Goal: Information Seeking & Learning: Find specific fact

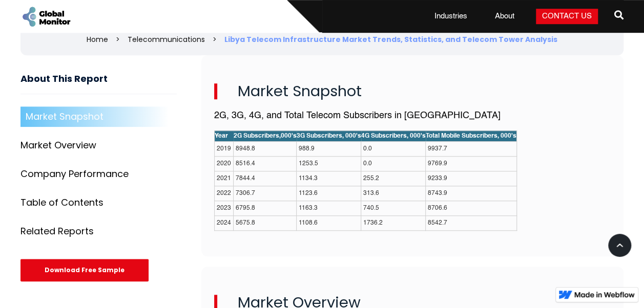
scroll to position [359, 0]
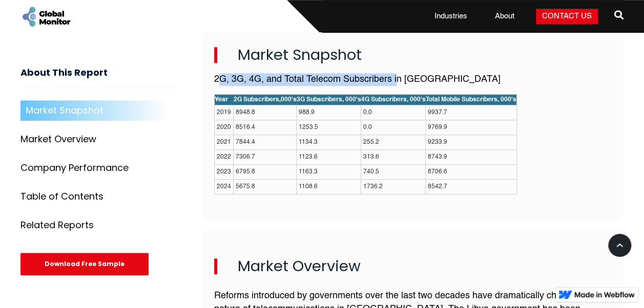
drag, startPoint x: 217, startPoint y: 80, endPoint x: 399, endPoint y: 80, distance: 181.4
click at [399, 80] on p "2G, 3G, 4G, and Total Telecom Subscribers in [GEOGRAPHIC_DATA]" at bounding box center [412, 79] width 397 height 13
drag, startPoint x: 399, startPoint y: 80, endPoint x: 387, endPoint y: 79, distance: 11.3
click at [387, 79] on p "2G, 3G, 4G, and Total Telecom Subscribers in [GEOGRAPHIC_DATA]" at bounding box center [412, 79] width 397 height 13
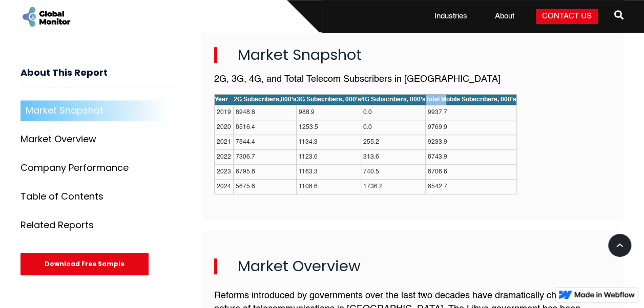
drag, startPoint x: 421, startPoint y: 99, endPoint x: 443, endPoint y: 99, distance: 21.5
click at [443, 99] on tr "Year 2G Subscribers,000's 3G Subscribers, 000's 4G Subscribers, 000's Total Mob…" at bounding box center [366, 99] width 302 height 11
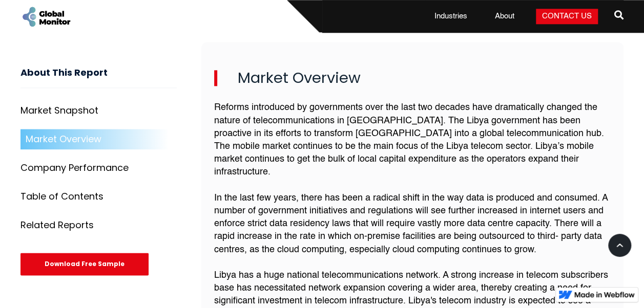
scroll to position [564, 0]
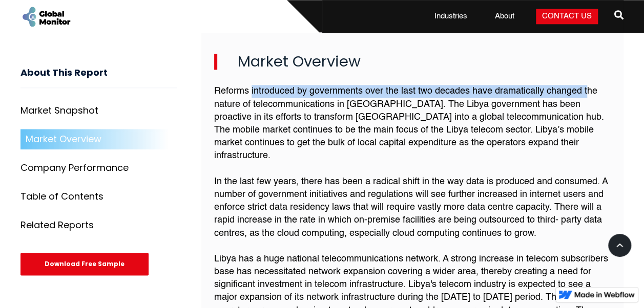
drag, startPoint x: 251, startPoint y: 90, endPoint x: 586, endPoint y: 90, distance: 335.6
drag, startPoint x: 586, startPoint y: 90, endPoint x: 570, endPoint y: 90, distance: 16.4
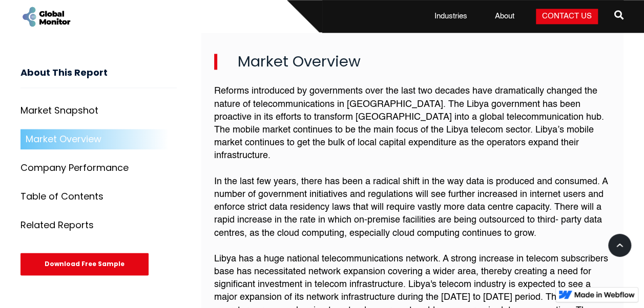
drag, startPoint x: 471, startPoint y: 89, endPoint x: 597, endPoint y: 90, distance: 125.5
drag, startPoint x: 597, startPoint y: 90, endPoint x: 550, endPoint y: 96, distance: 47.1
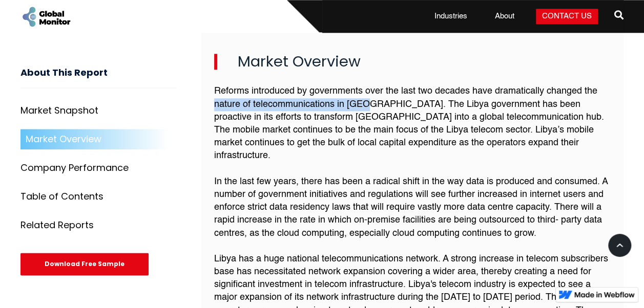
drag, startPoint x: 216, startPoint y: 103, endPoint x: 366, endPoint y: 102, distance: 149.6
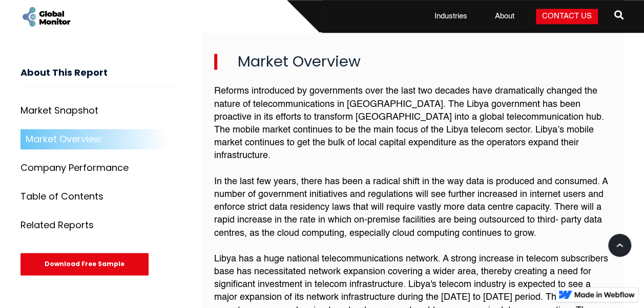
drag, startPoint x: 366, startPoint y: 102, endPoint x: 381, endPoint y: 103, distance: 15.4
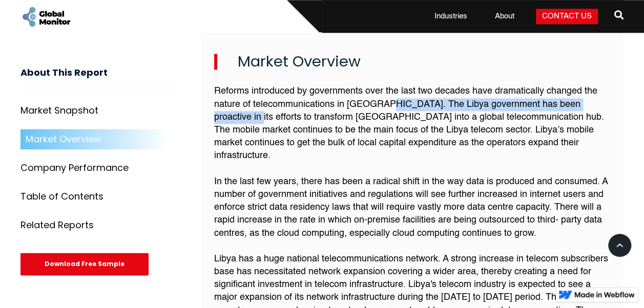
drag, startPoint x: 381, startPoint y: 102, endPoint x: 599, endPoint y: 103, distance: 218.2
drag, startPoint x: 599, startPoint y: 103, endPoint x: 591, endPoint y: 105, distance: 8.8
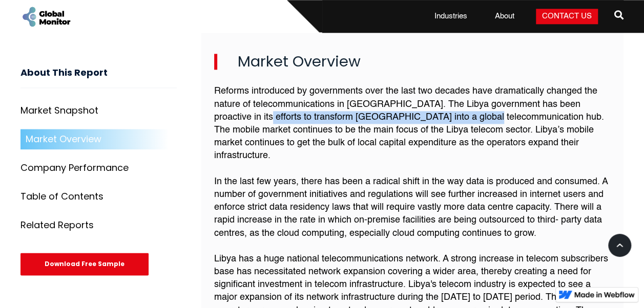
drag, startPoint x: 214, startPoint y: 115, endPoint x: 432, endPoint y: 116, distance: 217.7
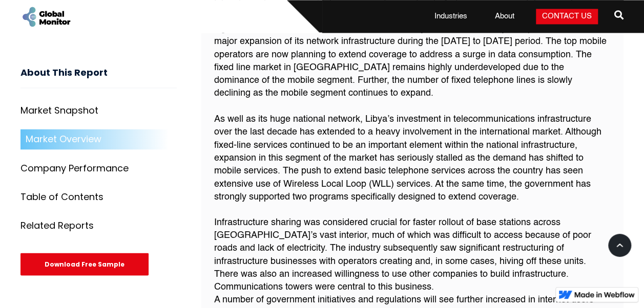
scroll to position [768, 0]
